Goal: Information Seeking & Learning: Check status

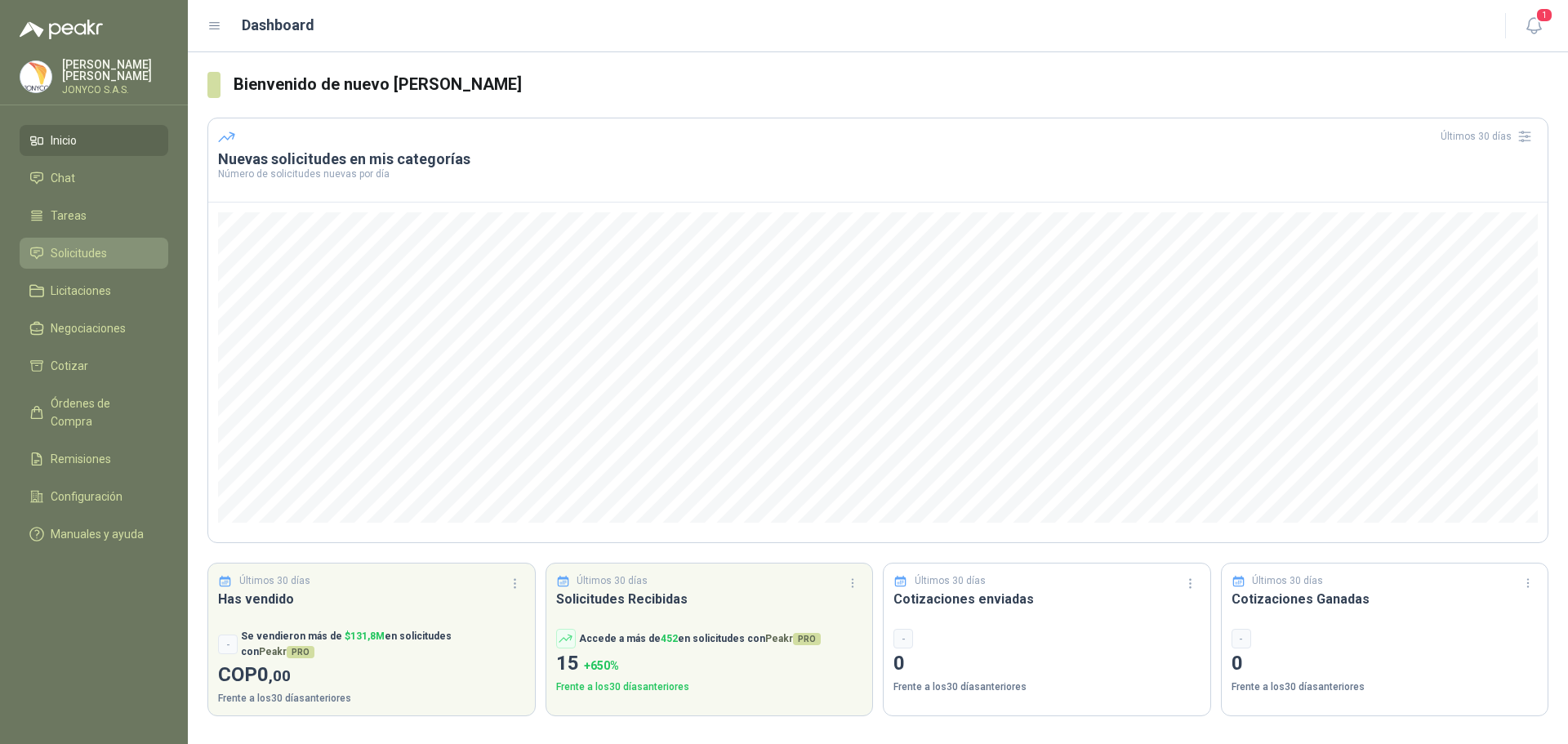
click at [86, 239] on link "Solicitudes" at bounding box center [93, 253] width 149 height 31
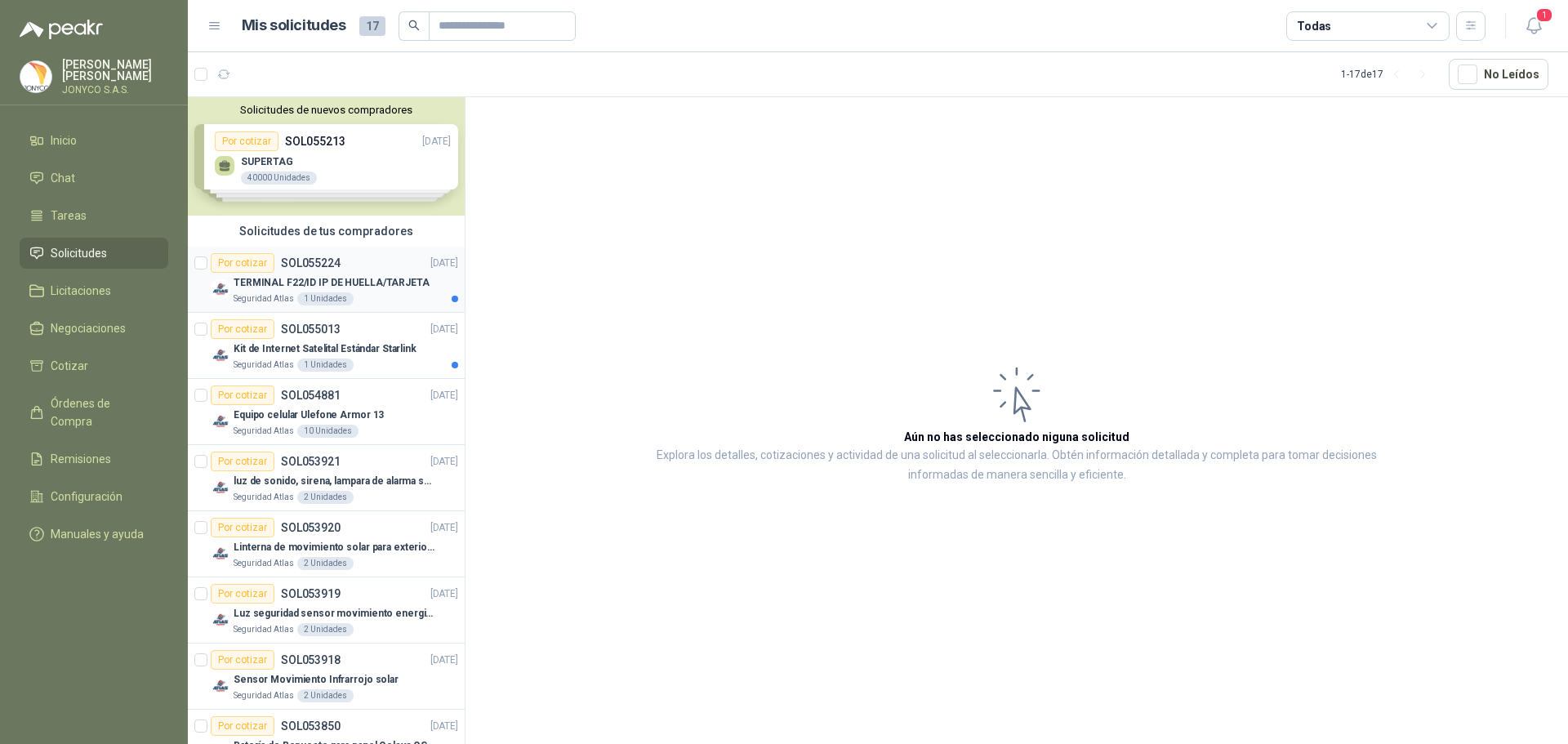
click at [363, 270] on div "Por cotizar SOL055224 [DATE]" at bounding box center [334, 263] width 247 height 19
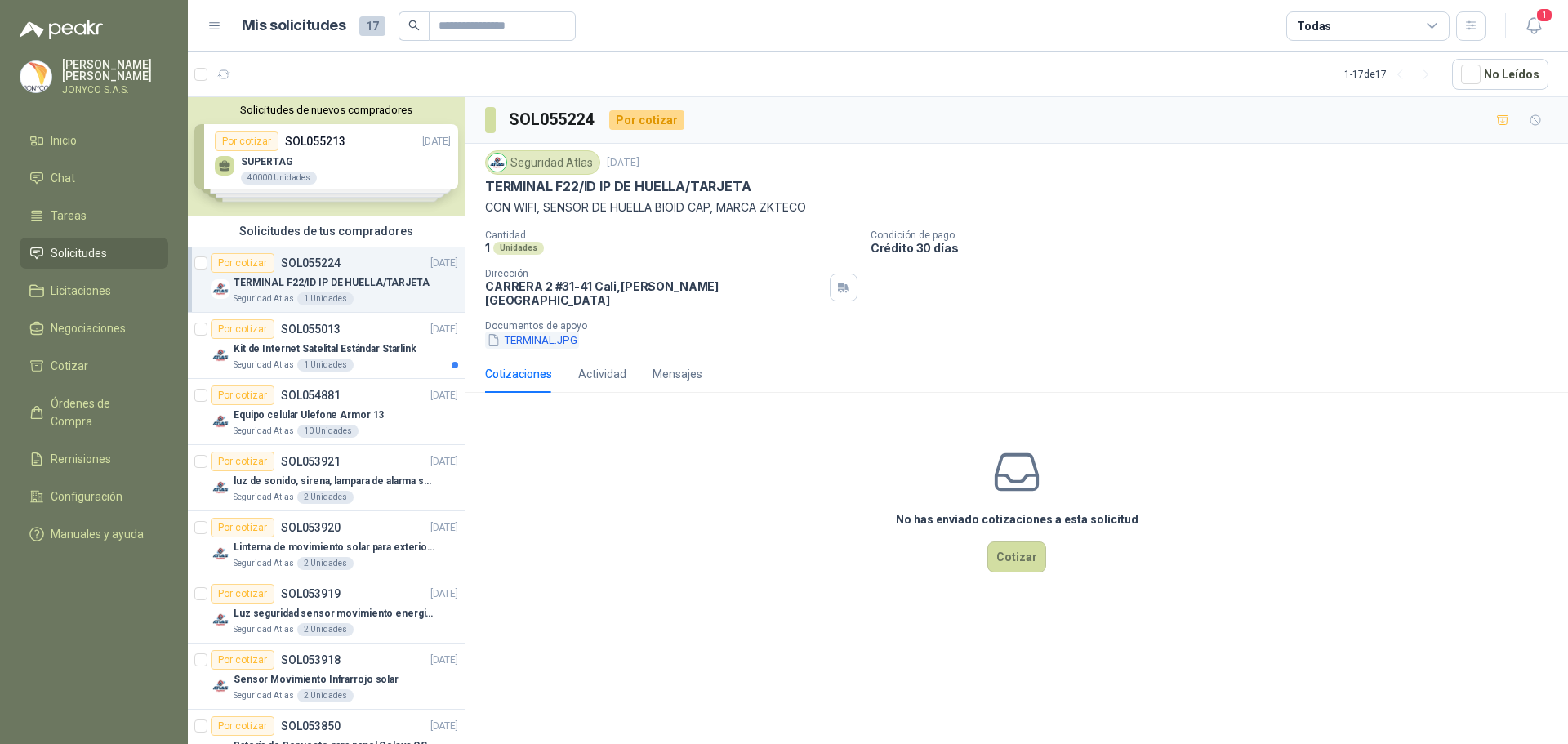
click at [541, 333] on button "TERMINAL.JPG" at bounding box center [532, 340] width 94 height 17
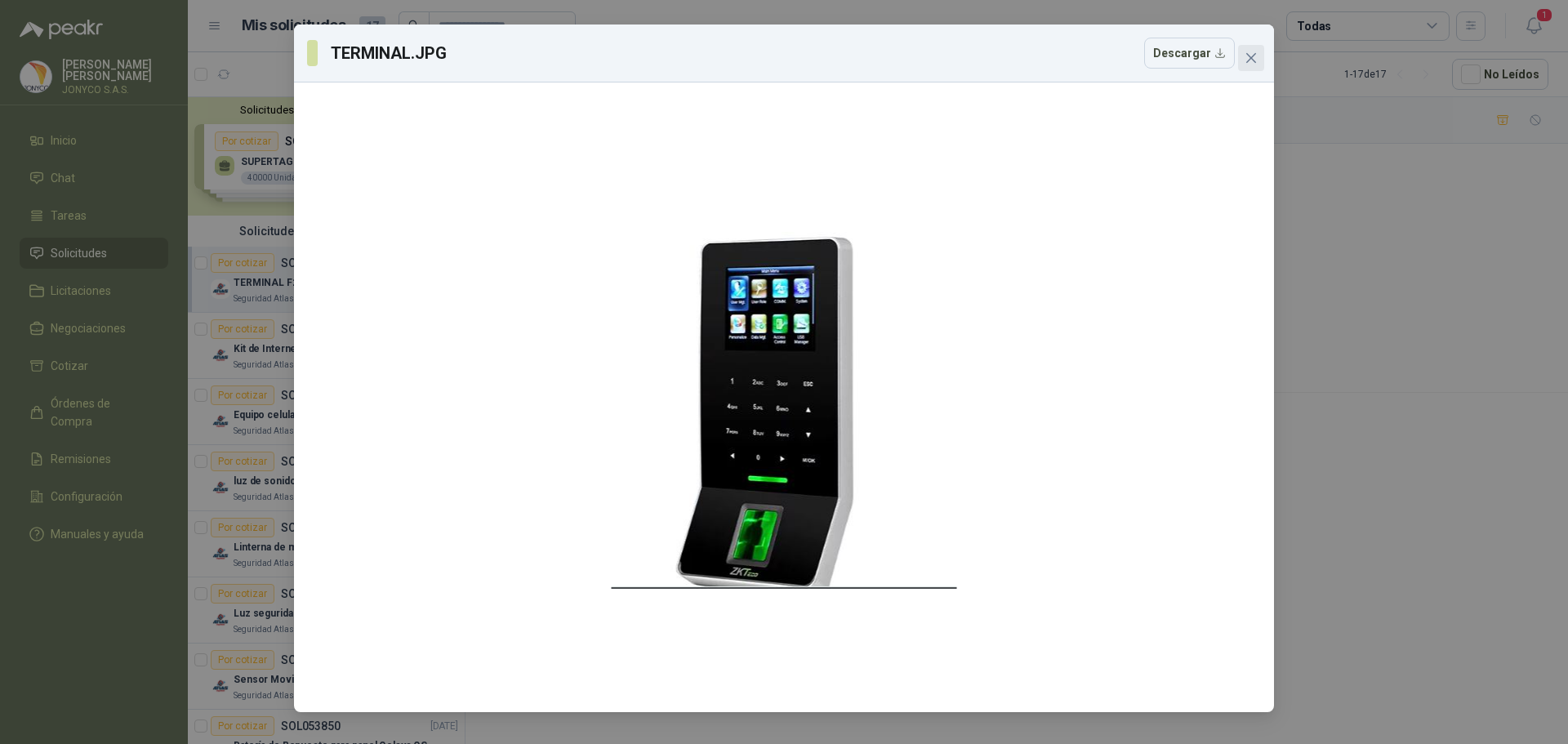
click at [1253, 60] on icon "close" at bounding box center [1250, 57] width 10 height 10
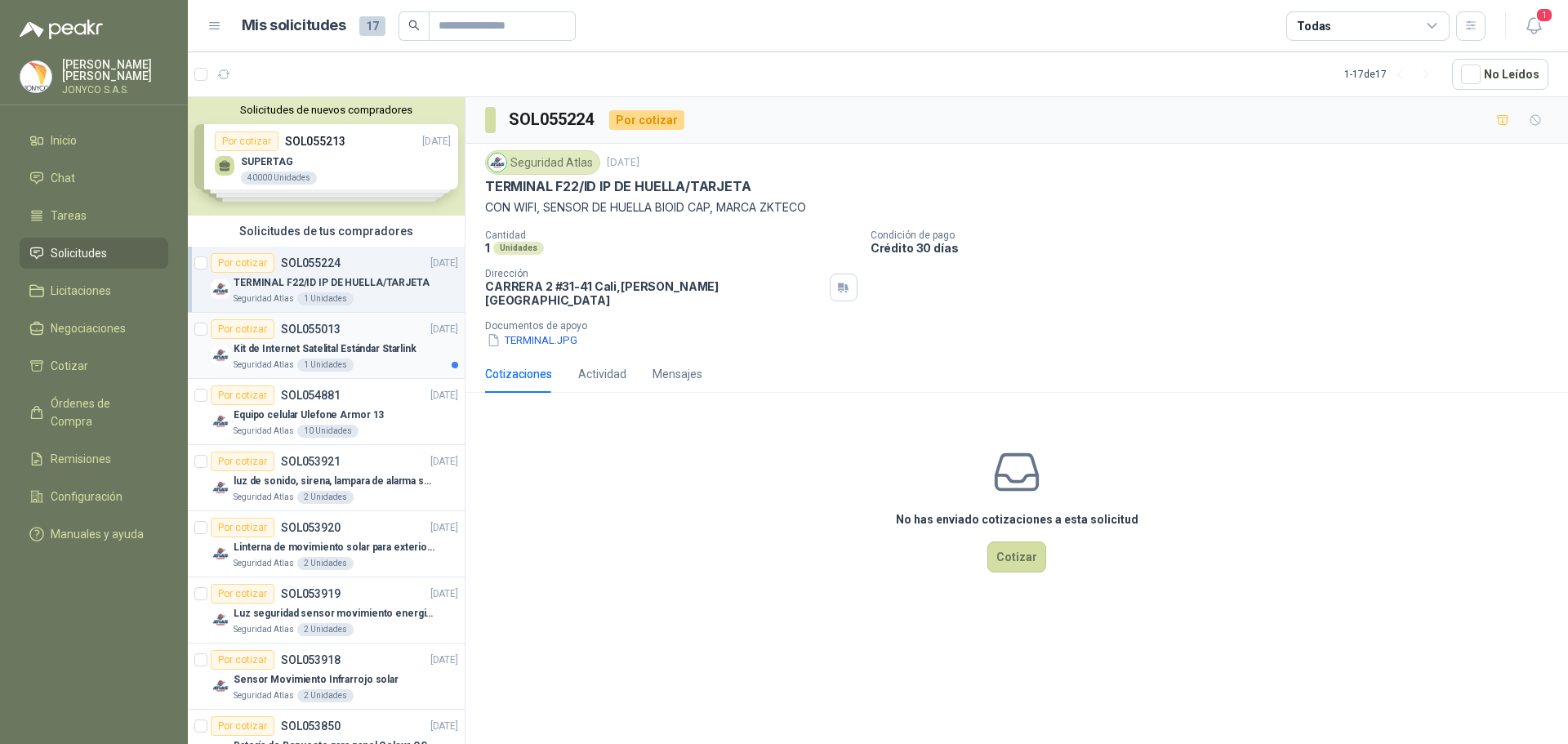
click at [334, 344] on p "Kit de Internet Satelital Estándar Starlink" at bounding box center [325, 350] width 183 height 16
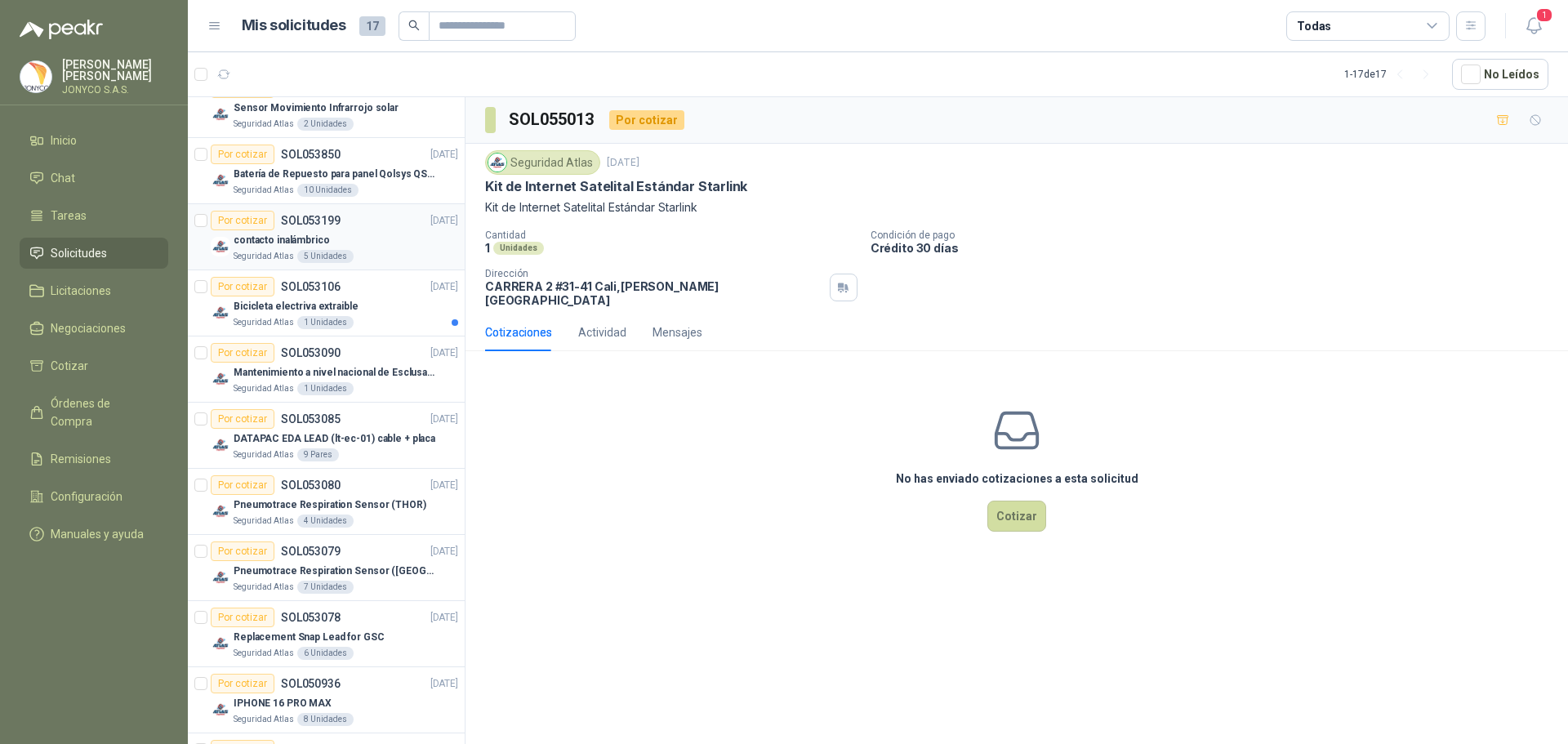
scroll to position [645, 0]
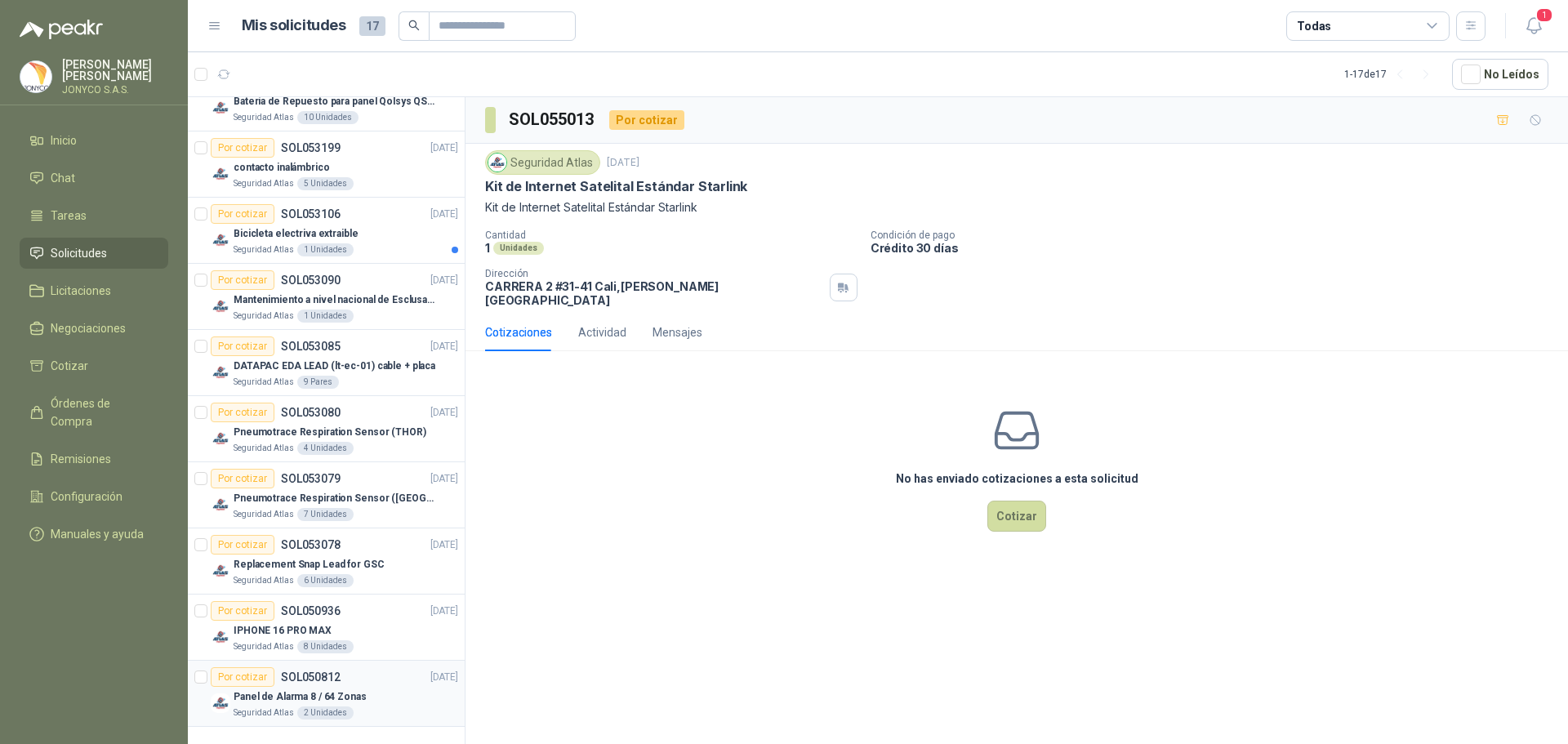
click at [375, 696] on div "Panel de Alarma 8 / 64 Zonas" at bounding box center [345, 696] width 225 height 19
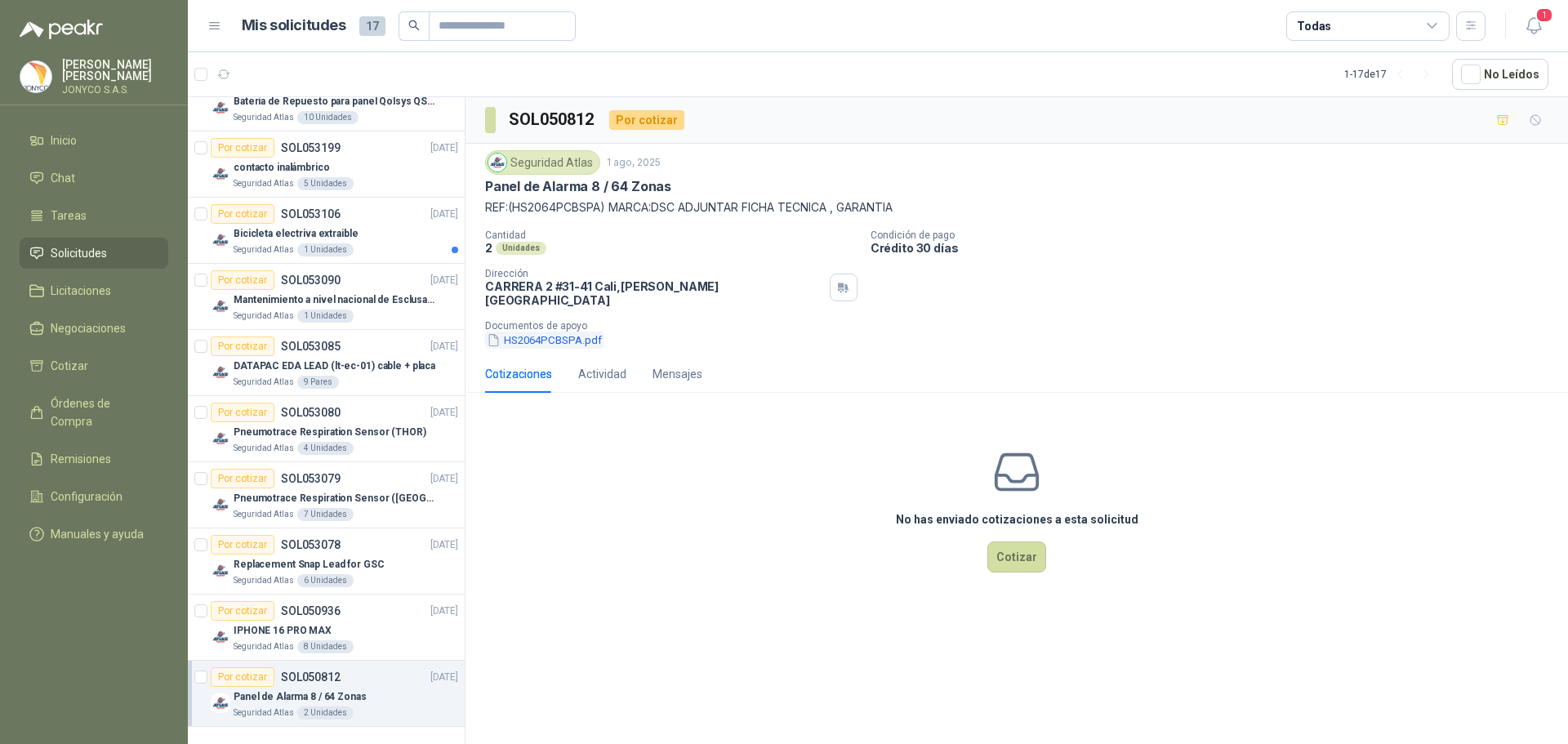
click at [559, 332] on button "HS2064PCBSPA.pdf" at bounding box center [544, 340] width 118 height 17
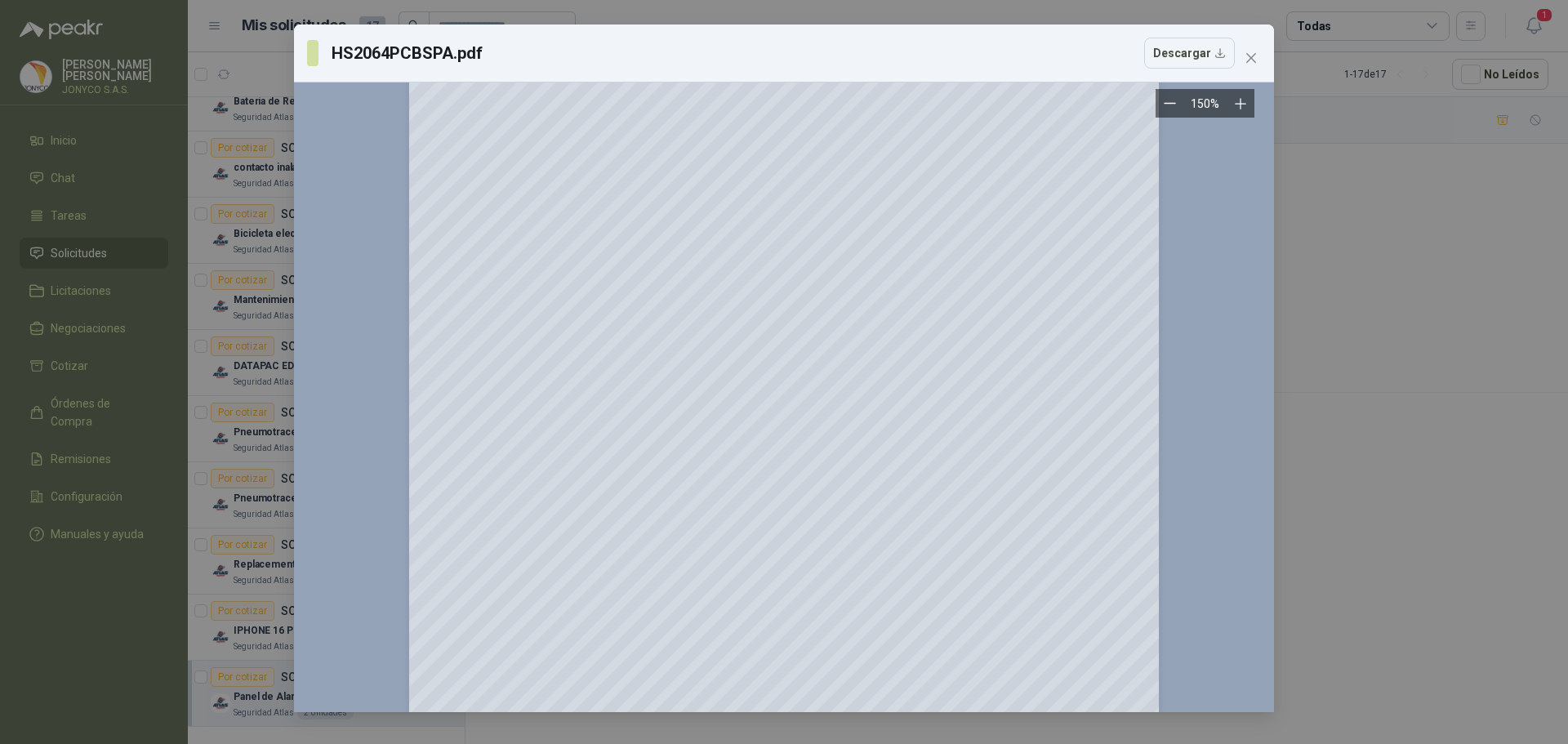
scroll to position [366, 0]
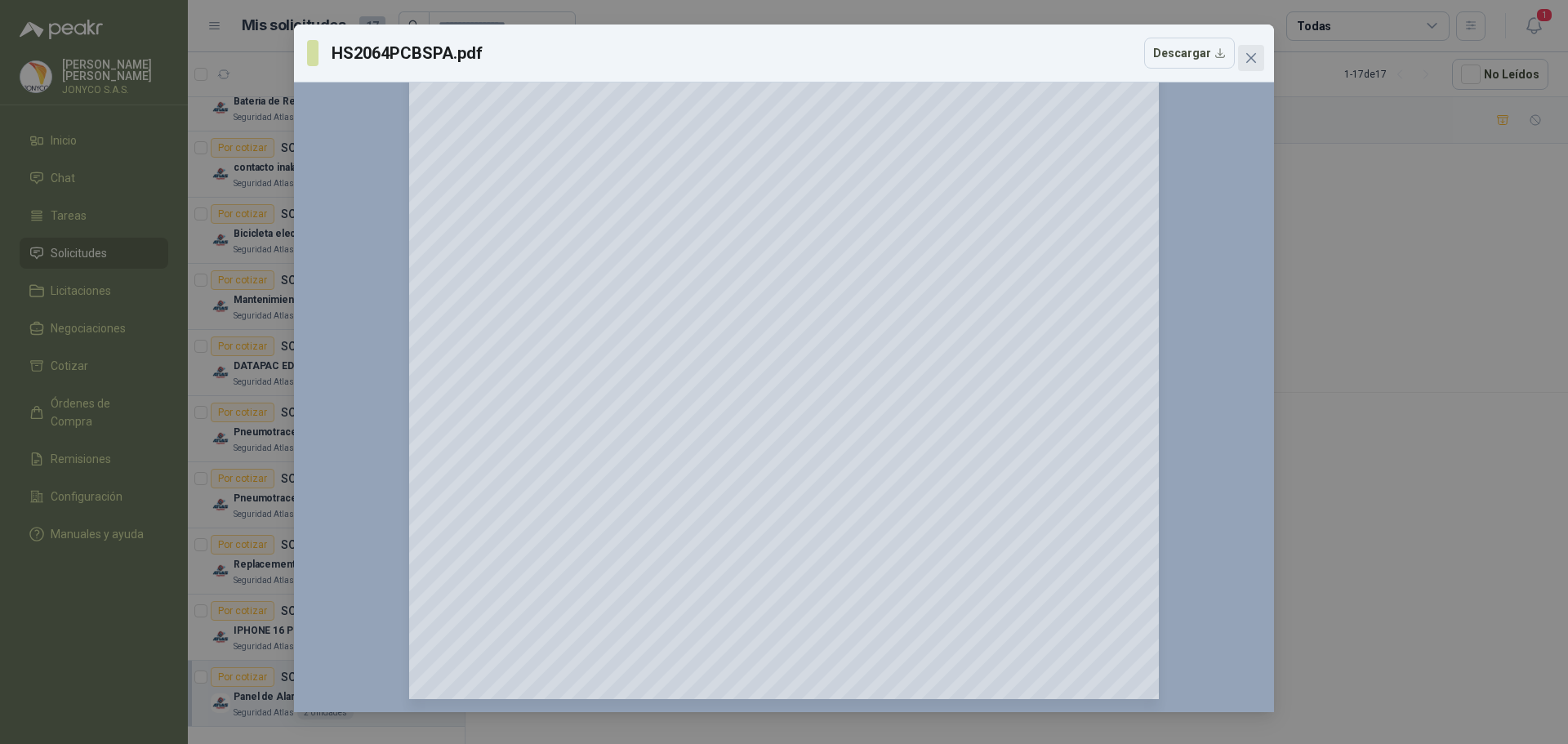
click at [1254, 62] on icon "close" at bounding box center [1250, 57] width 13 height 13
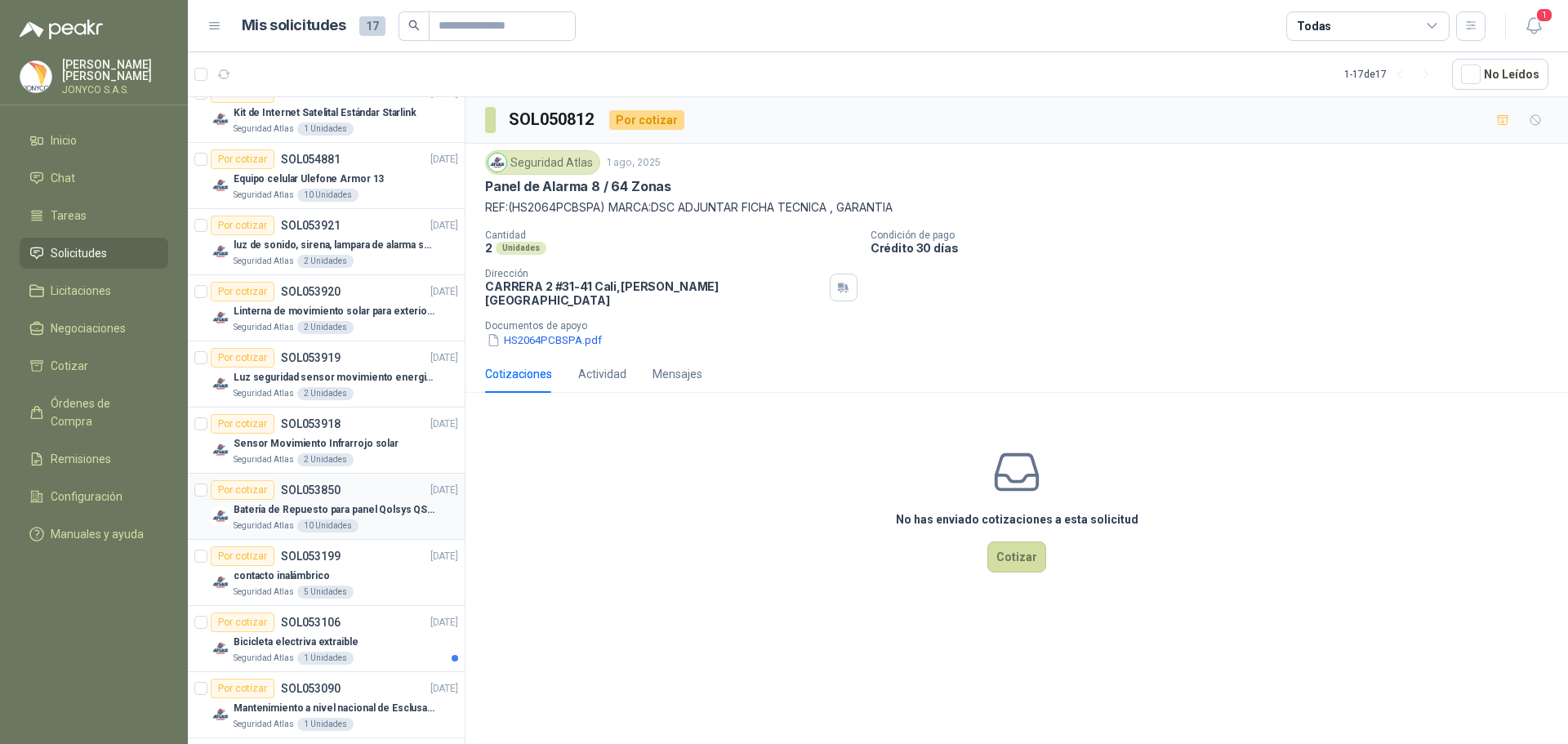
scroll to position [0, 0]
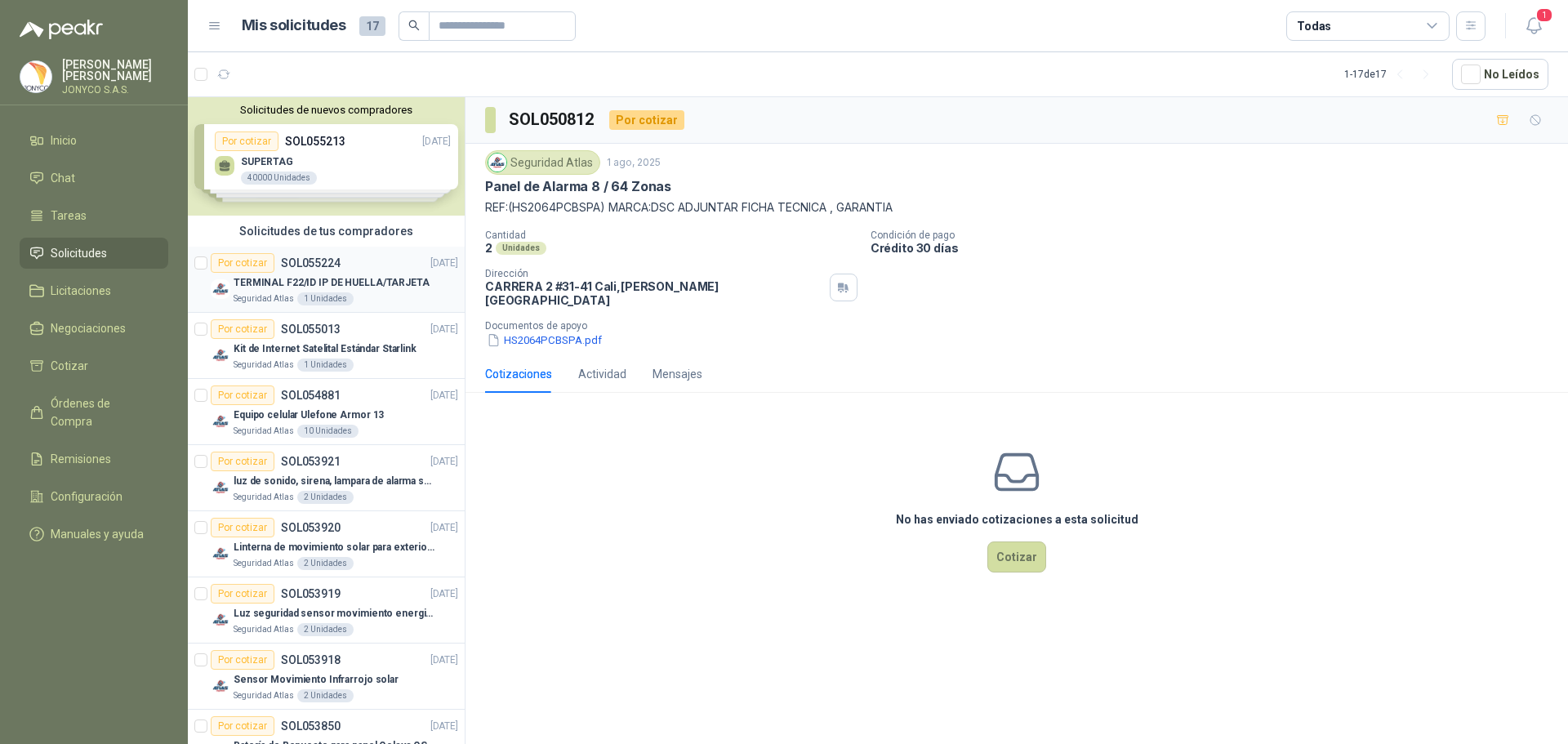
click at [326, 276] on p "TERMINAL F22/ID IP DE HUELLA/TARJETA" at bounding box center [331, 284] width 196 height 16
click at [556, 332] on button "TERMINAL.JPG" at bounding box center [532, 340] width 94 height 17
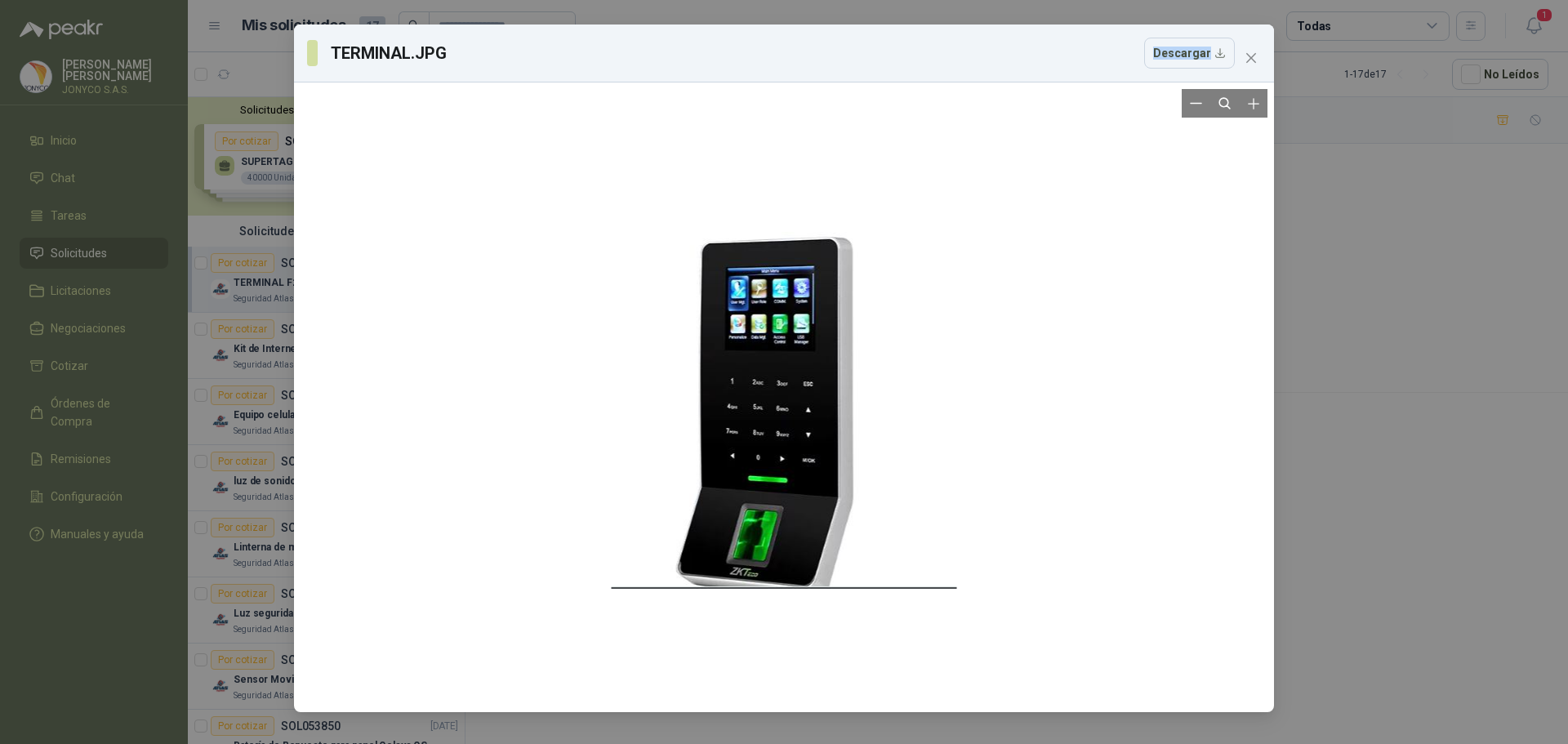
drag, startPoint x: 611, startPoint y: 55, endPoint x: 1092, endPoint y: 107, distance: 483.8
click at [1141, 149] on div "TERMINAL.JPG Descargar" at bounding box center [784, 368] width 980 height 688
click at [1256, 56] on icon "close" at bounding box center [1250, 57] width 13 height 13
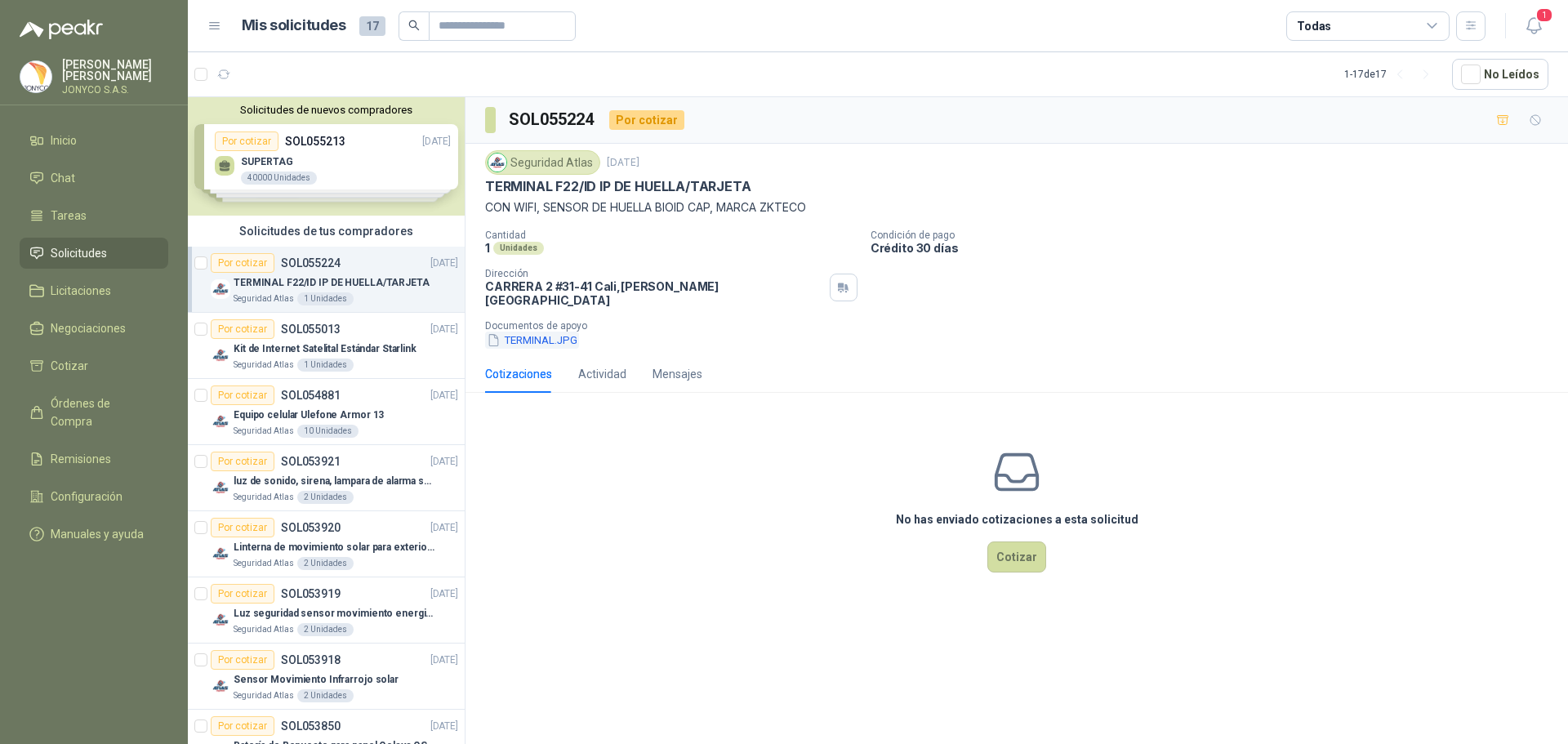
click at [527, 332] on button "TERMINAL.JPG" at bounding box center [532, 340] width 94 height 17
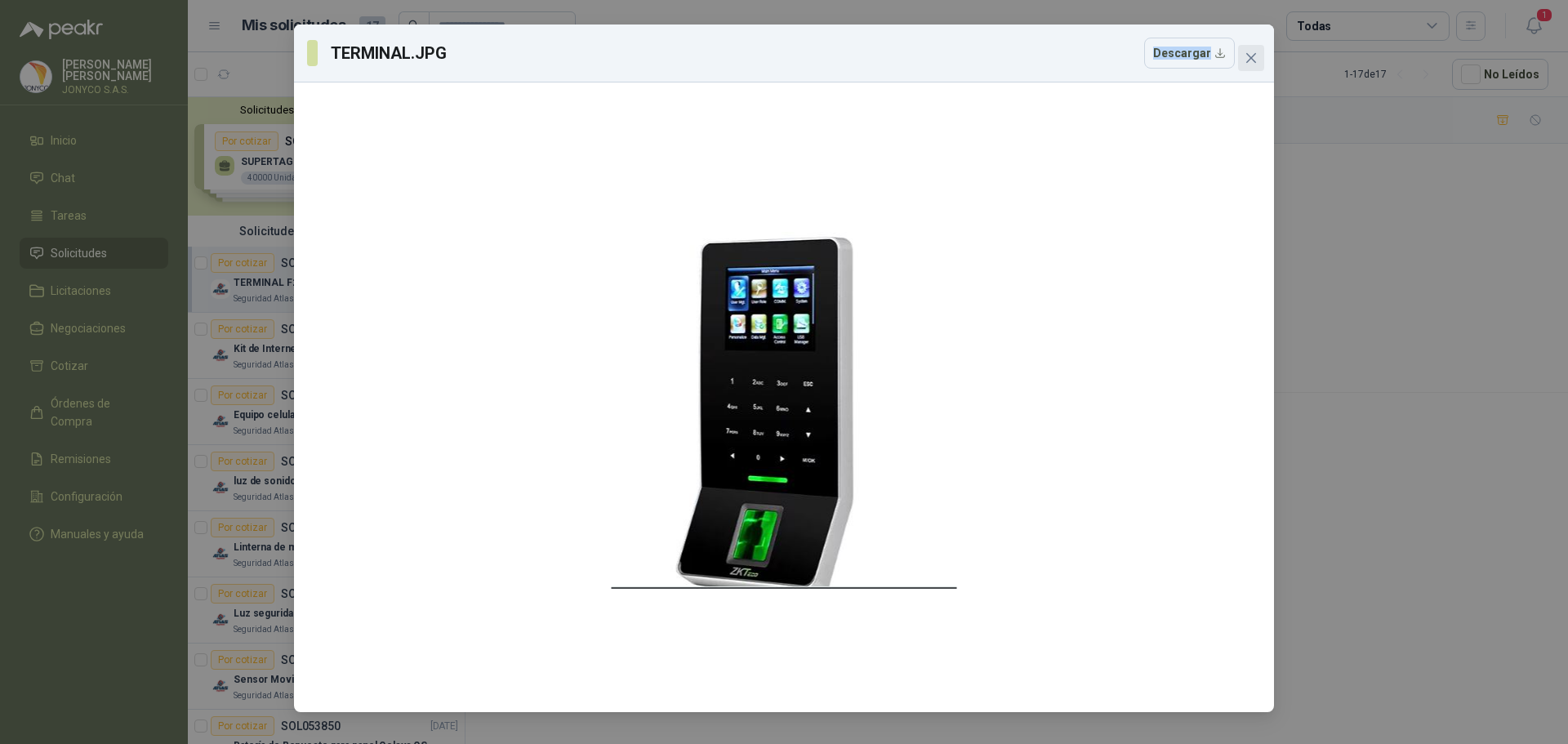
drag, startPoint x: 1253, startPoint y: 56, endPoint x: 778, endPoint y: 27, distance: 475.9
click at [1253, 56] on icon "close" at bounding box center [1250, 57] width 10 height 10
